Goal: Task Accomplishment & Management: Use online tool/utility

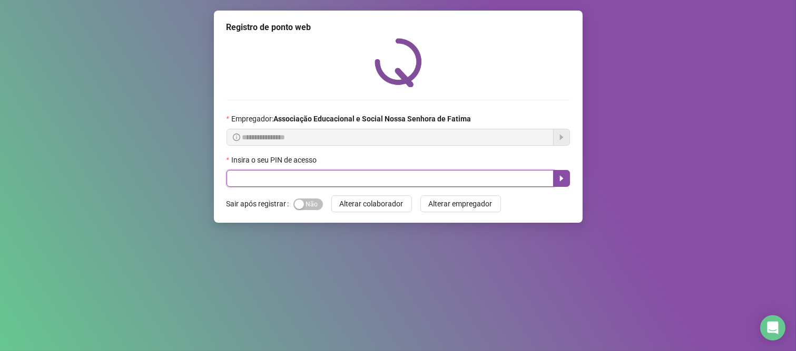
click at [304, 174] on input "text" at bounding box center [390, 178] width 327 height 17
type input "***"
click at [563, 178] on icon "caret-right" at bounding box center [562, 178] width 8 height 8
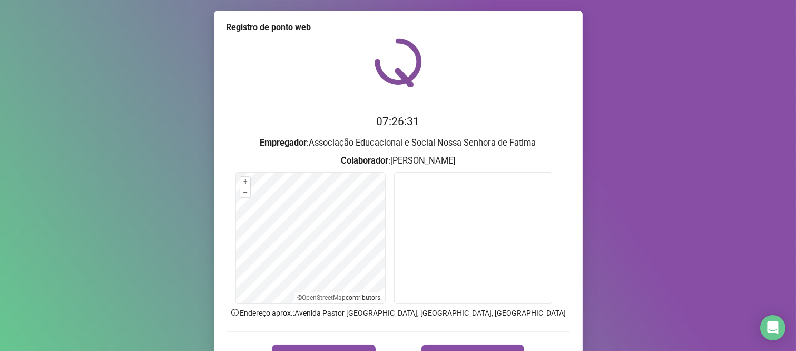
scroll to position [60, 0]
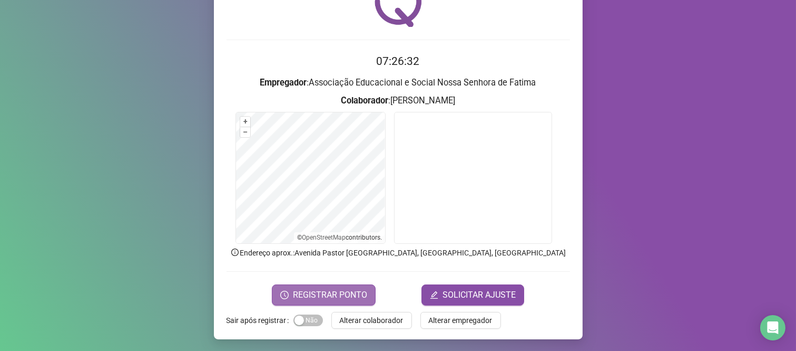
click at [313, 288] on span "REGISTRAR PONTO" at bounding box center [330, 294] width 74 height 13
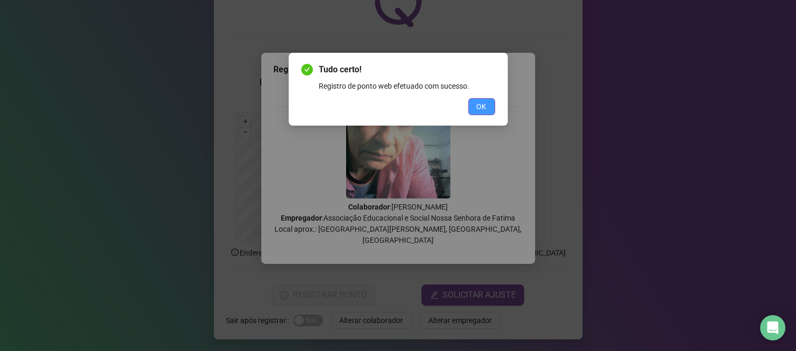
click at [491, 104] on button "OK" at bounding box center [482, 106] width 27 height 17
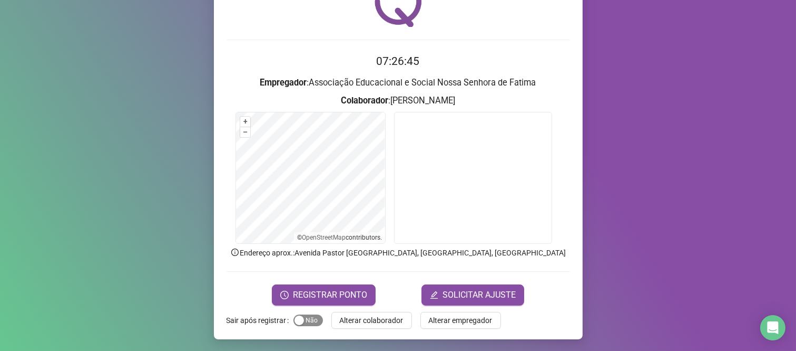
click at [312, 319] on span "Sim Não" at bounding box center [309, 320] width 30 height 12
click at [331, 297] on span "REGISTRAR PONTO" at bounding box center [330, 294] width 74 height 13
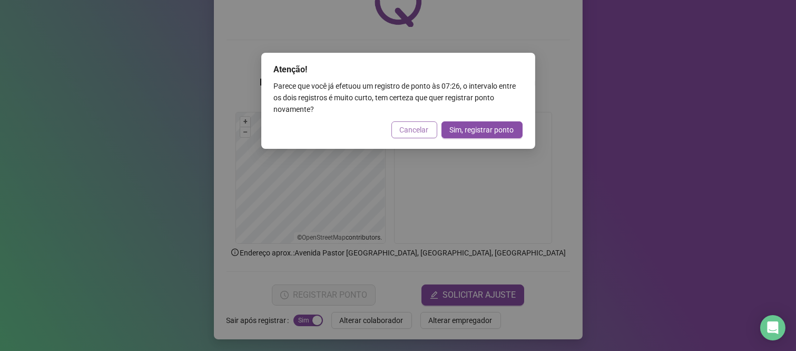
click at [426, 132] on span "Cancelar" at bounding box center [414, 130] width 29 height 12
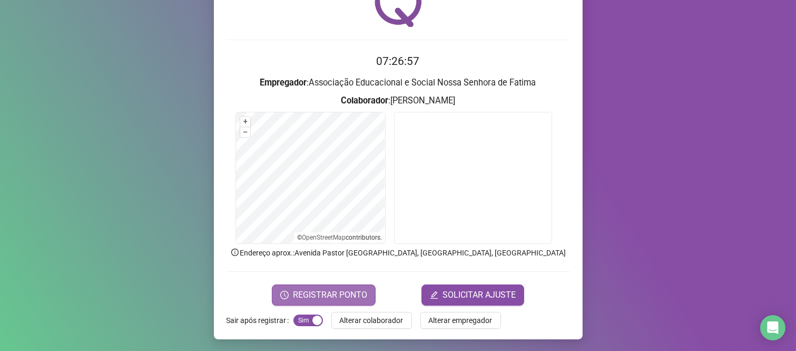
click at [328, 297] on span "REGISTRAR PONTO" at bounding box center [330, 294] width 74 height 13
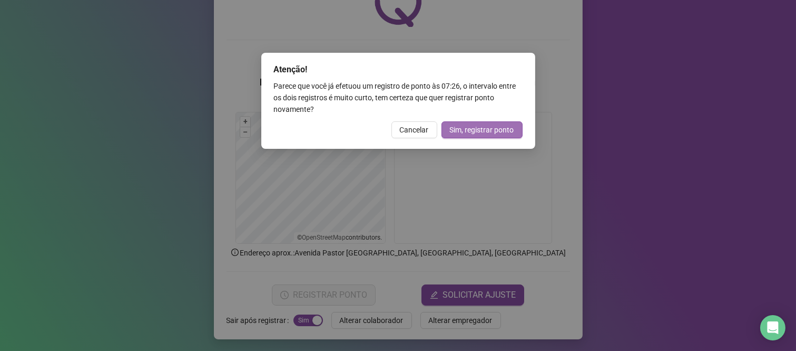
click at [473, 133] on span "Sim, registrar ponto" at bounding box center [482, 130] width 64 height 12
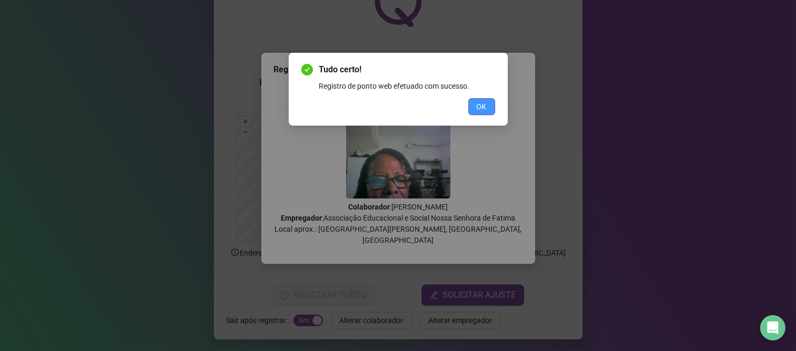
click at [480, 108] on span "OK" at bounding box center [482, 107] width 10 height 12
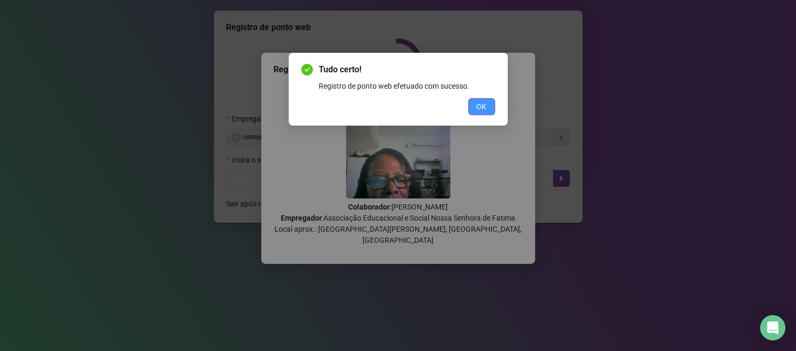
scroll to position [0, 0]
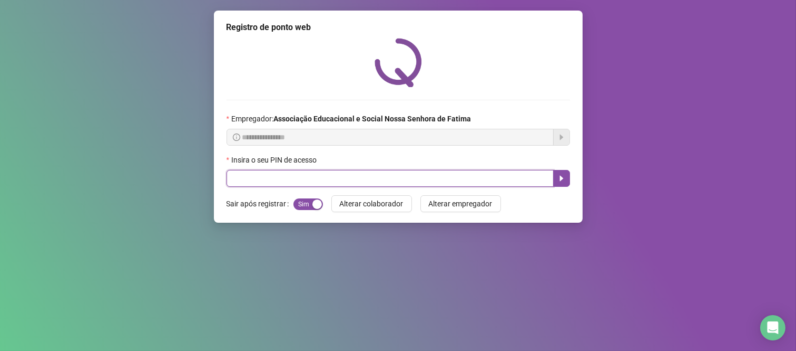
click at [409, 176] on input "text" at bounding box center [390, 178] width 327 height 17
type input "*****"
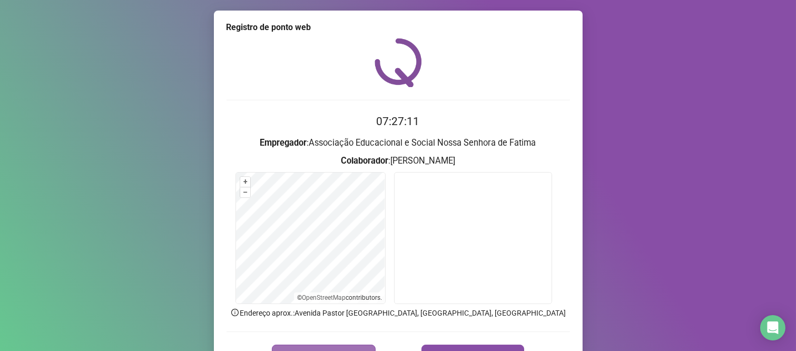
click at [348, 344] on button "REGISTRAR PONTO" at bounding box center [324, 354] width 104 height 21
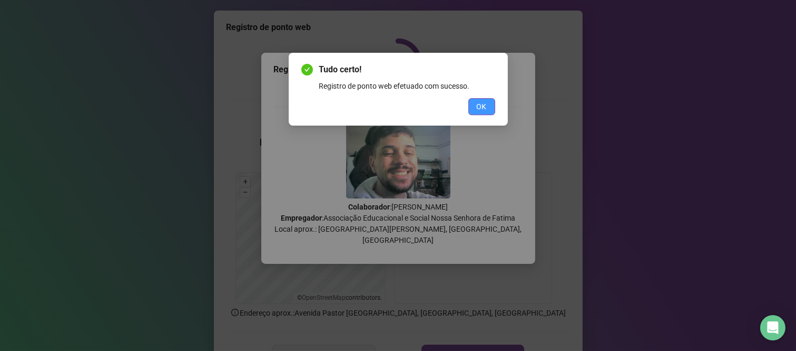
click at [482, 105] on span "OK" at bounding box center [482, 107] width 10 height 12
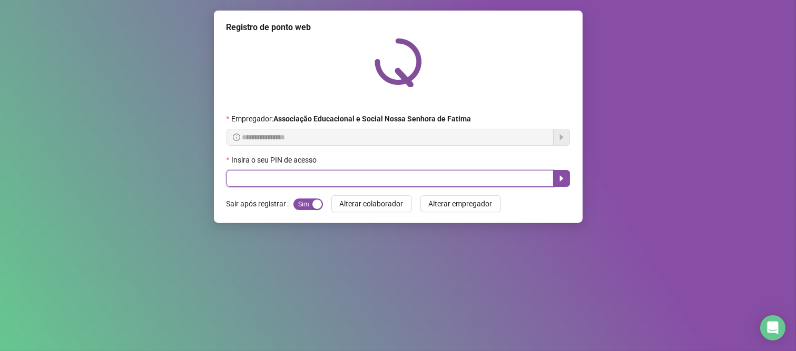
click at [231, 173] on input "text" at bounding box center [390, 178] width 327 height 17
type input "****"
click at [564, 178] on icon "caret-right" at bounding box center [562, 178] width 8 height 8
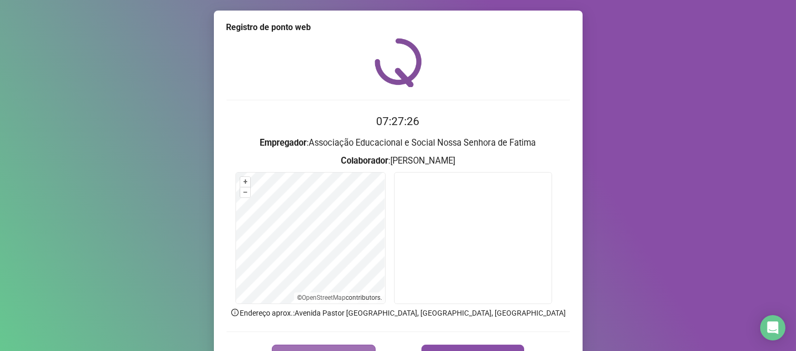
click at [331, 344] on button "REGISTRAR PONTO" at bounding box center [324, 354] width 104 height 21
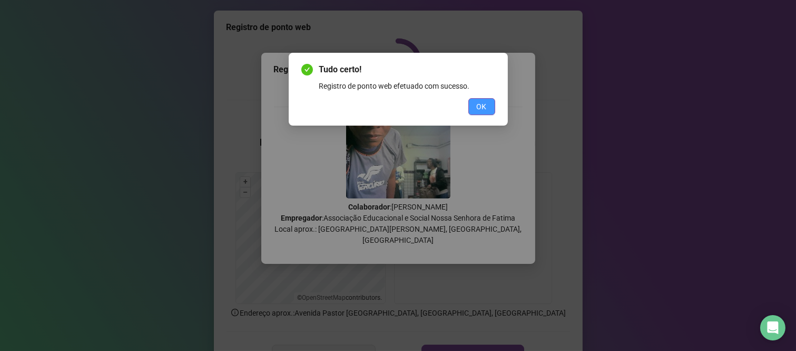
click at [475, 102] on button "OK" at bounding box center [482, 106] width 27 height 17
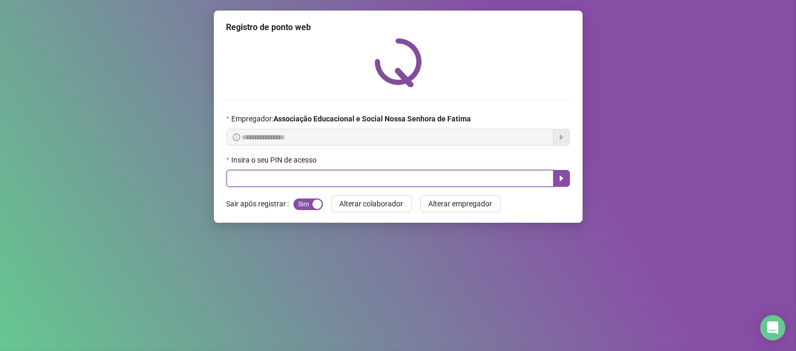
click at [406, 182] on input "text" at bounding box center [390, 178] width 327 height 17
type input "*****"
click at [559, 180] on icon "caret-right" at bounding box center [562, 178] width 8 height 8
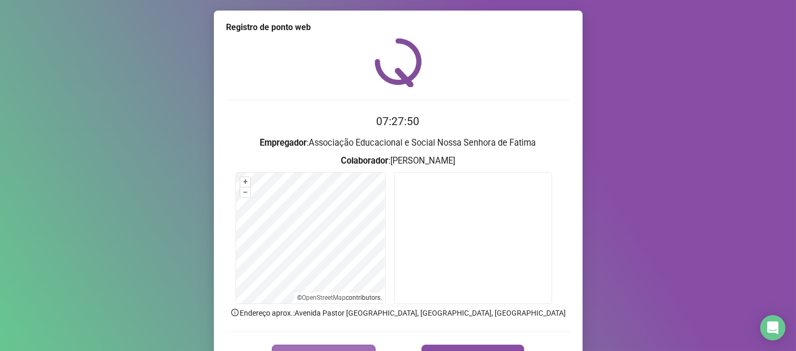
click at [349, 347] on button "REGISTRAR PONTO" at bounding box center [324, 354] width 104 height 21
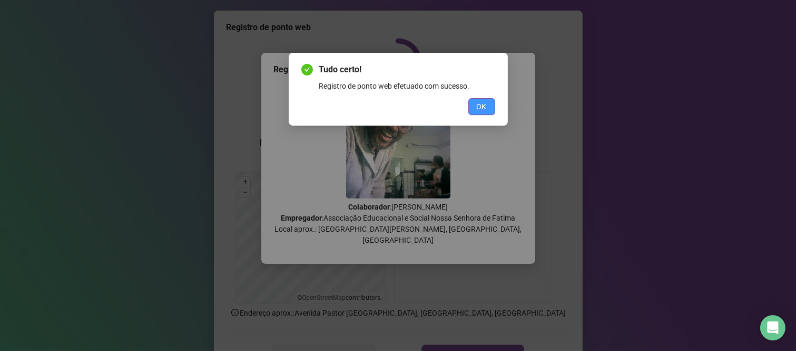
click at [476, 99] on button "OK" at bounding box center [482, 106] width 27 height 17
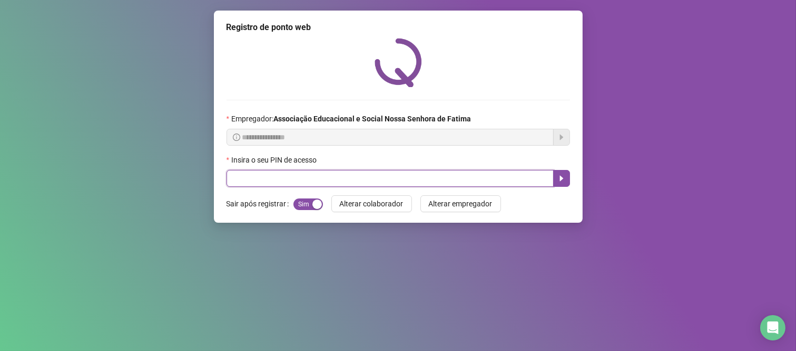
click at [522, 182] on input "text" at bounding box center [390, 178] width 327 height 17
type input "****"
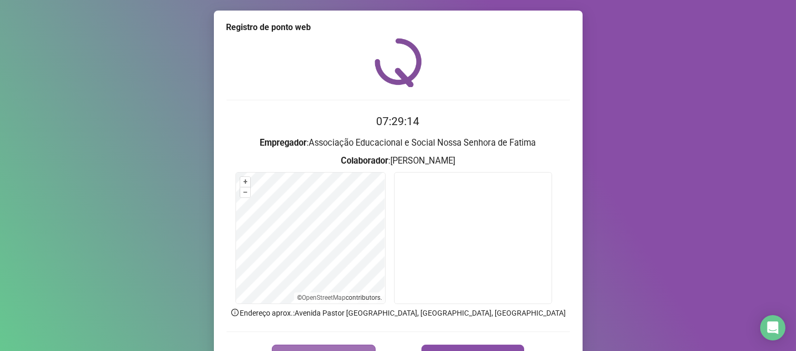
click at [361, 345] on button "REGISTRAR PONTO" at bounding box center [324, 354] width 104 height 21
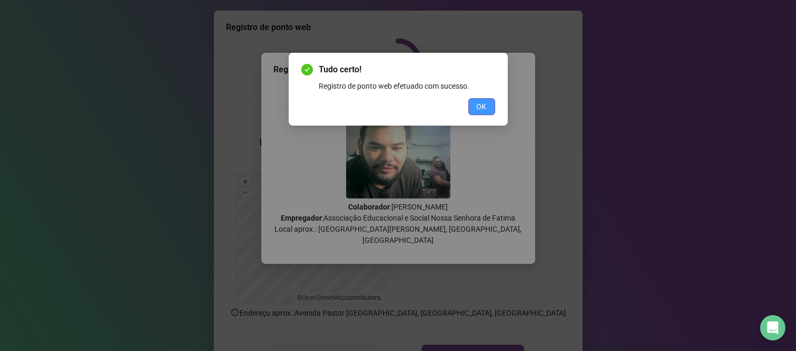
click at [481, 103] on span "OK" at bounding box center [482, 107] width 10 height 12
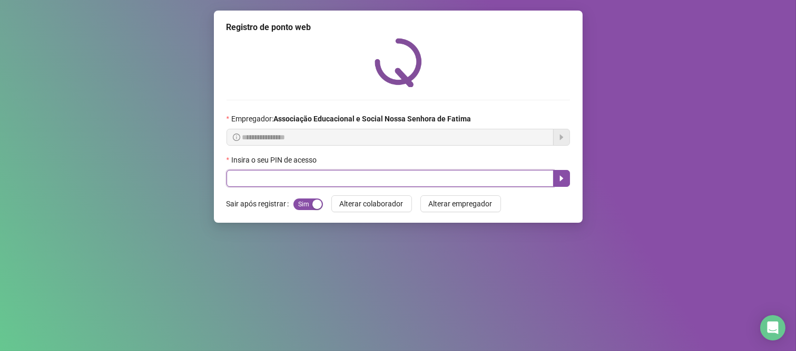
click at [481, 178] on input "text" at bounding box center [390, 178] width 327 height 17
type input "****"
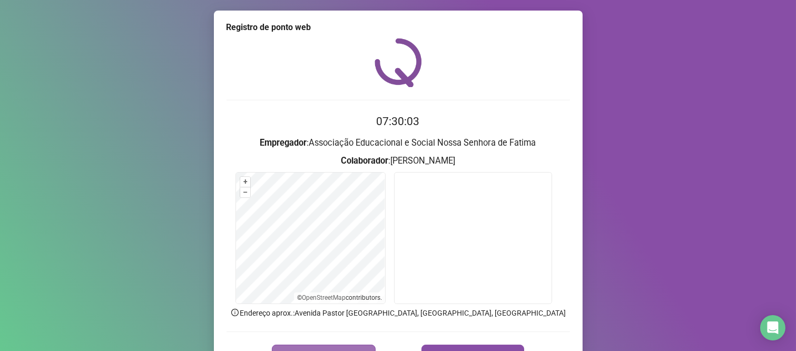
click at [316, 349] on span "REGISTRAR PONTO" at bounding box center [330, 354] width 74 height 13
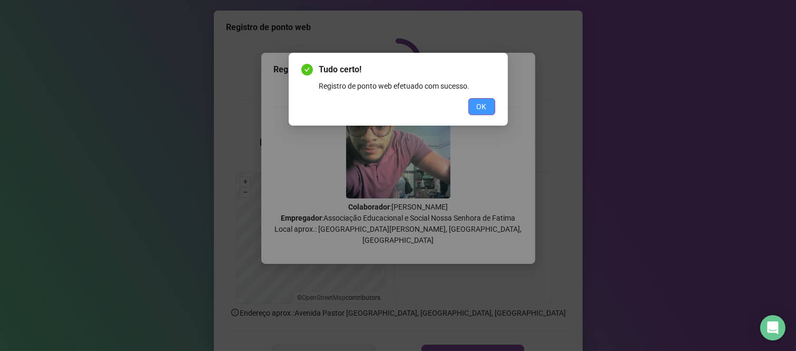
click at [480, 101] on span "OK" at bounding box center [482, 107] width 10 height 12
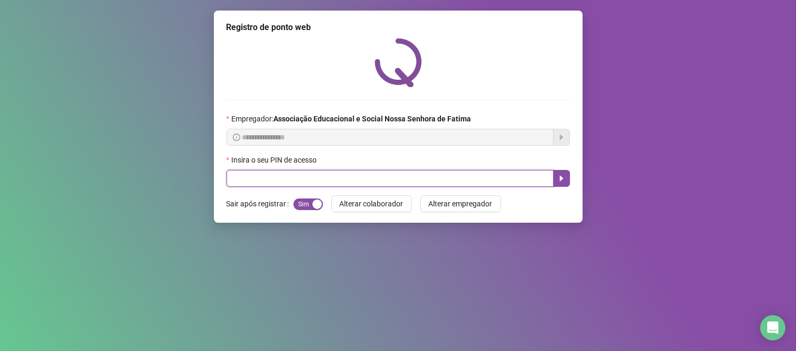
click at [356, 177] on input "text" at bounding box center [390, 178] width 327 height 17
type input "***"
click at [561, 182] on icon "caret-right" at bounding box center [562, 178] width 8 height 8
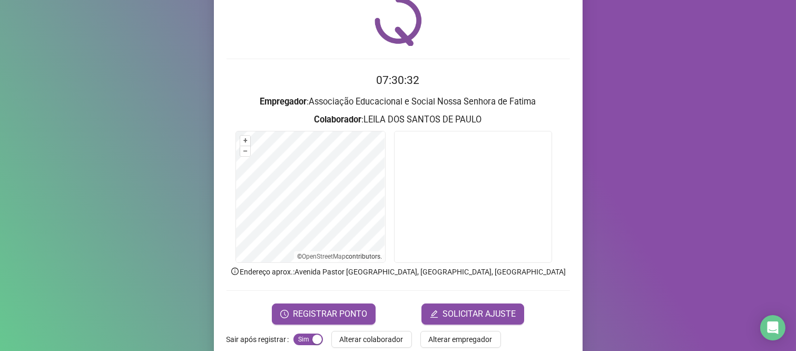
scroll to position [60, 0]
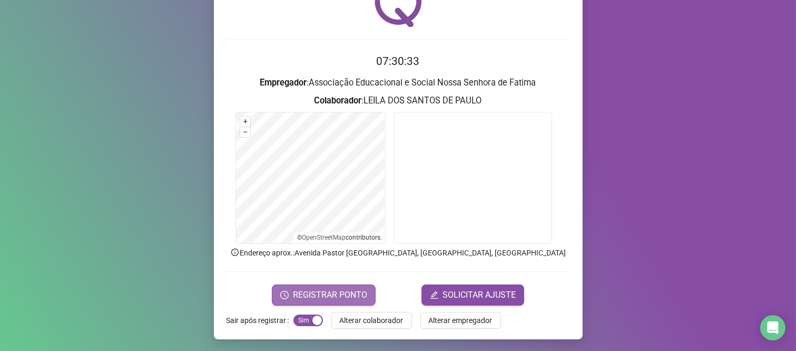
click at [330, 294] on span "REGISTRAR PONTO" at bounding box center [330, 294] width 74 height 13
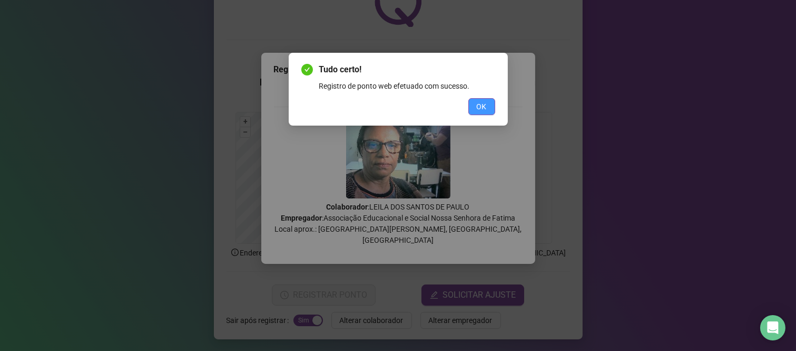
click at [481, 102] on span "OK" at bounding box center [482, 107] width 10 height 12
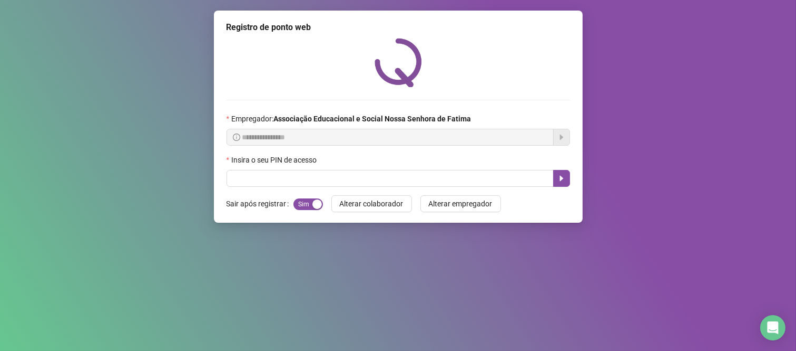
scroll to position [0, 0]
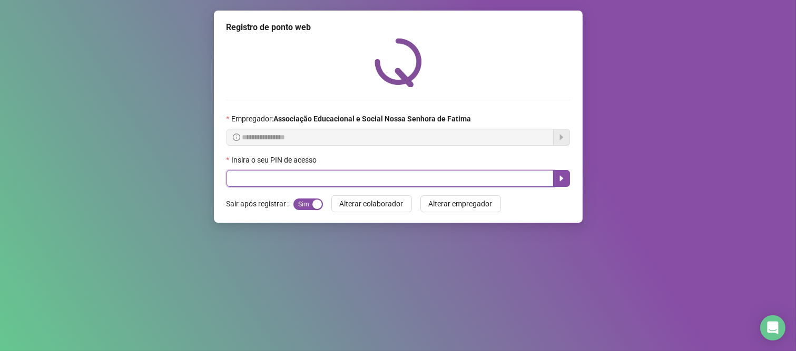
click at [310, 182] on input "text" at bounding box center [390, 178] width 327 height 17
type input "****"
click at [562, 181] on icon "caret-right" at bounding box center [562, 179] width 4 height 6
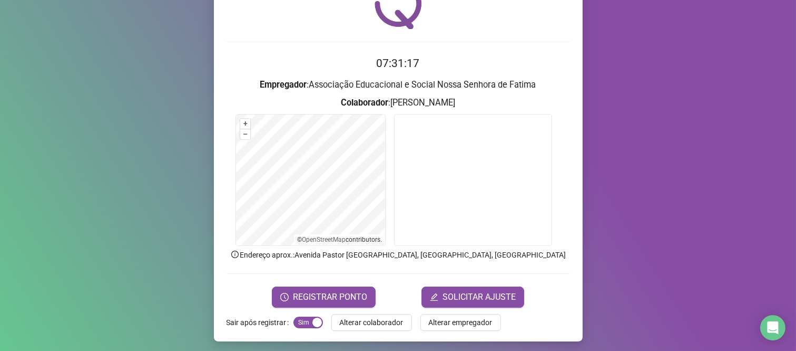
scroll to position [60, 0]
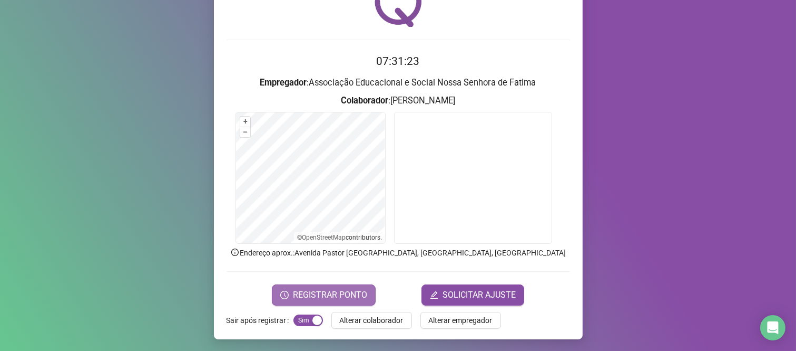
click at [339, 294] on span "REGISTRAR PONTO" at bounding box center [330, 294] width 74 height 13
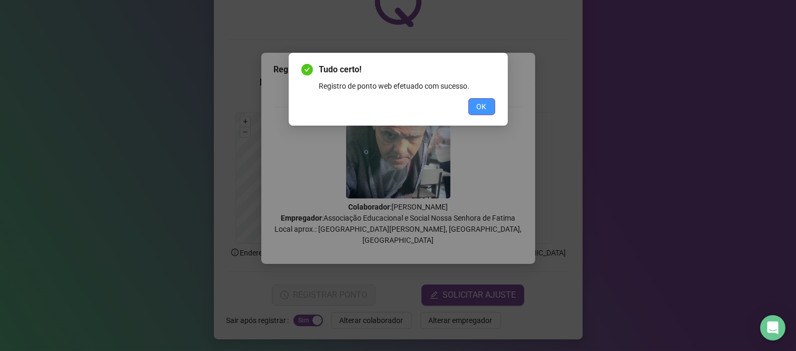
click at [481, 104] on span "OK" at bounding box center [482, 107] width 10 height 12
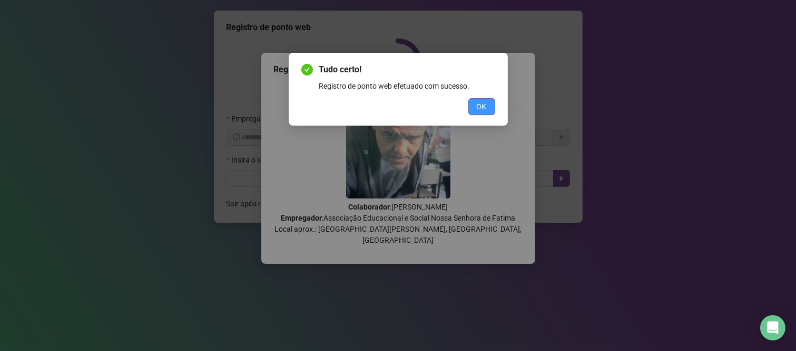
scroll to position [0, 0]
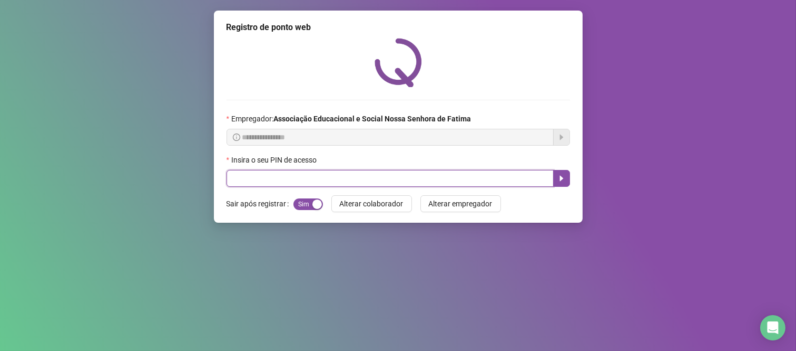
click at [481, 181] on input "text" at bounding box center [390, 178] width 327 height 17
type input "****"
click at [561, 176] on icon "caret-right" at bounding box center [562, 178] width 8 height 8
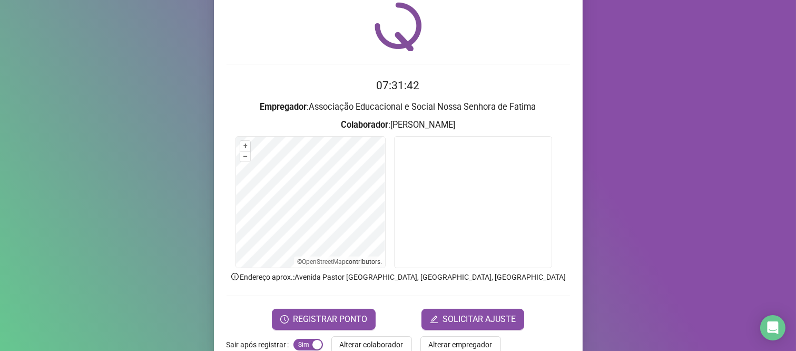
scroll to position [40, 0]
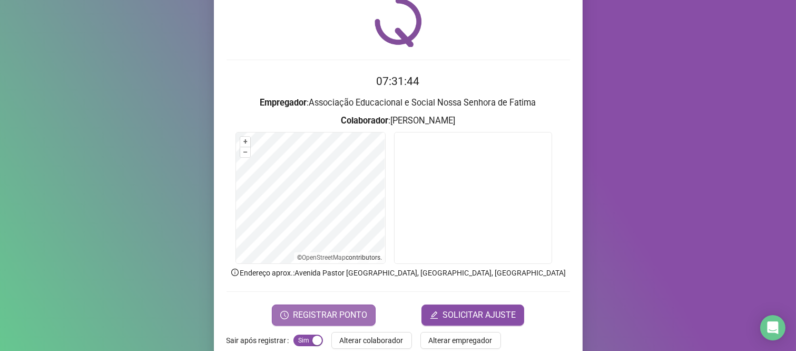
click at [336, 310] on span "REGISTRAR PONTO" at bounding box center [330, 314] width 74 height 13
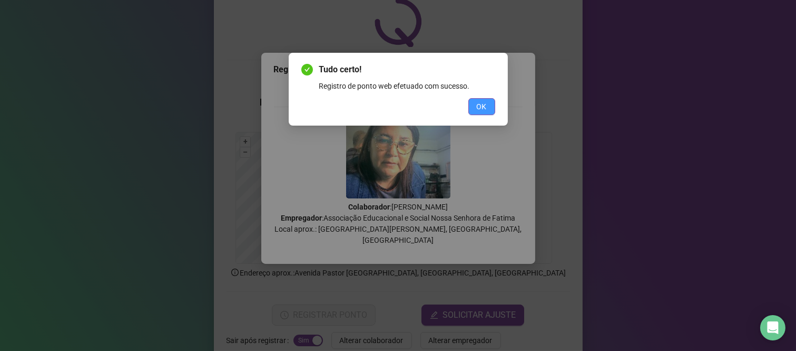
click at [482, 104] on span "OK" at bounding box center [482, 107] width 10 height 12
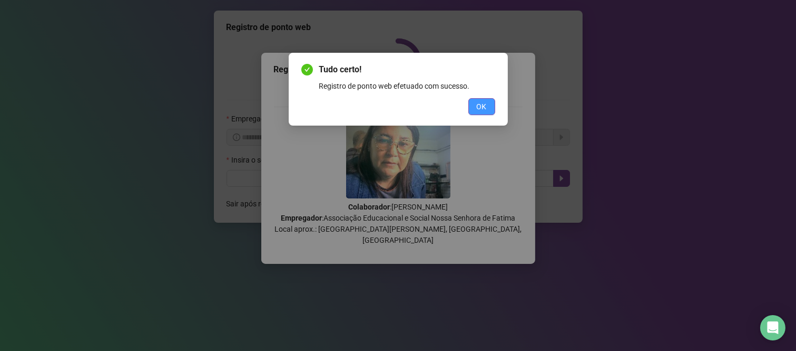
scroll to position [0, 0]
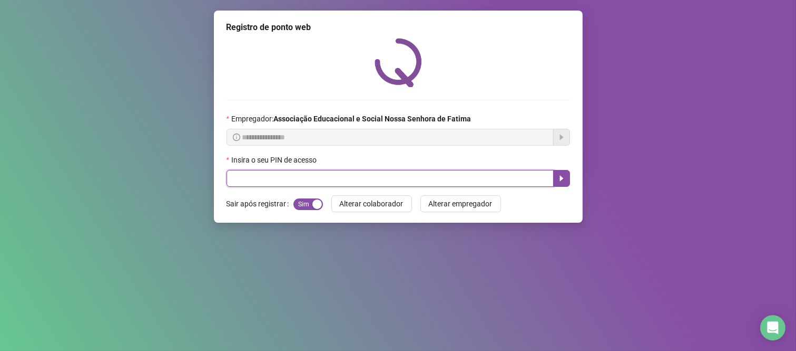
click at [421, 185] on input "text" at bounding box center [390, 178] width 327 height 17
type input "***"
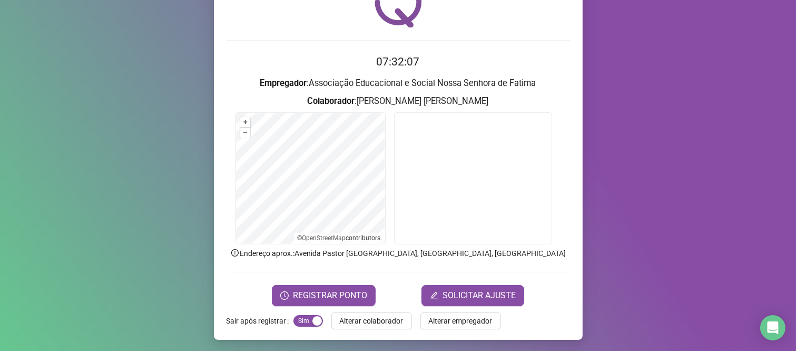
scroll to position [60, 0]
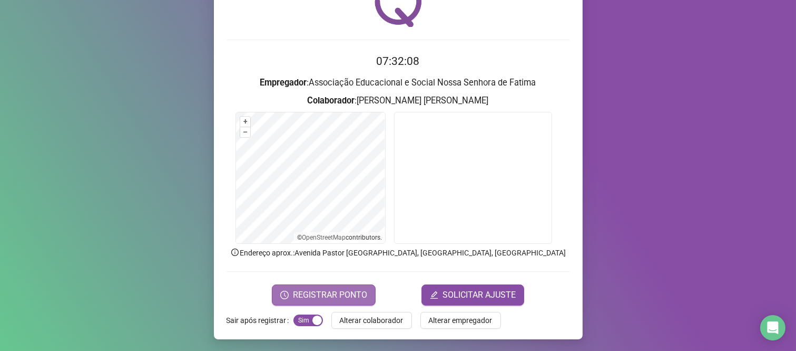
click at [317, 298] on span "REGISTRAR PONTO" at bounding box center [330, 294] width 74 height 13
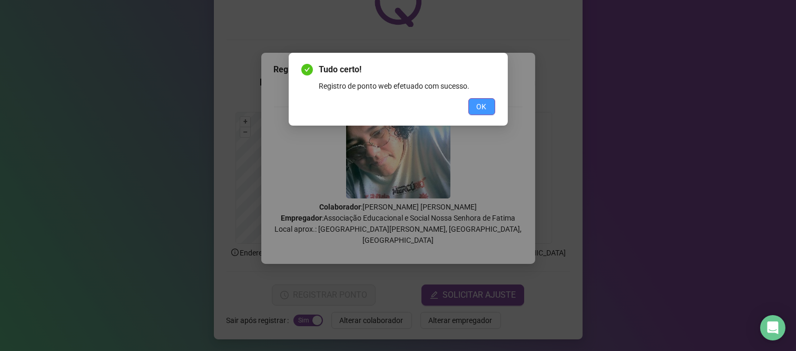
click at [485, 105] on span "OK" at bounding box center [482, 107] width 10 height 12
